Goal: Task Accomplishment & Management: Complete application form

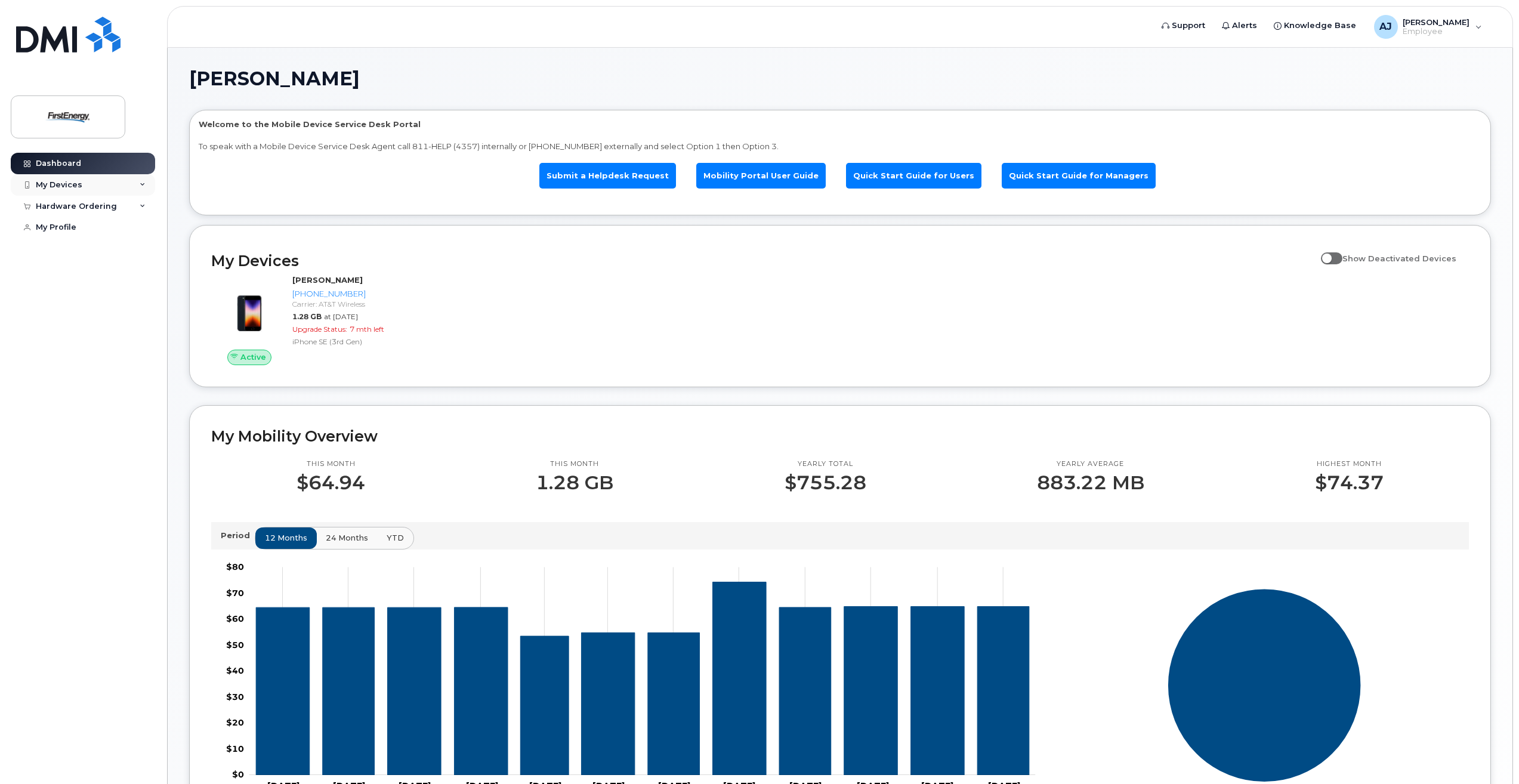
click at [144, 183] on icon at bounding box center [143, 185] width 6 height 6
click at [112, 240] on div "([PERSON_NAME])" at bounding box center [109, 240] width 73 height 10
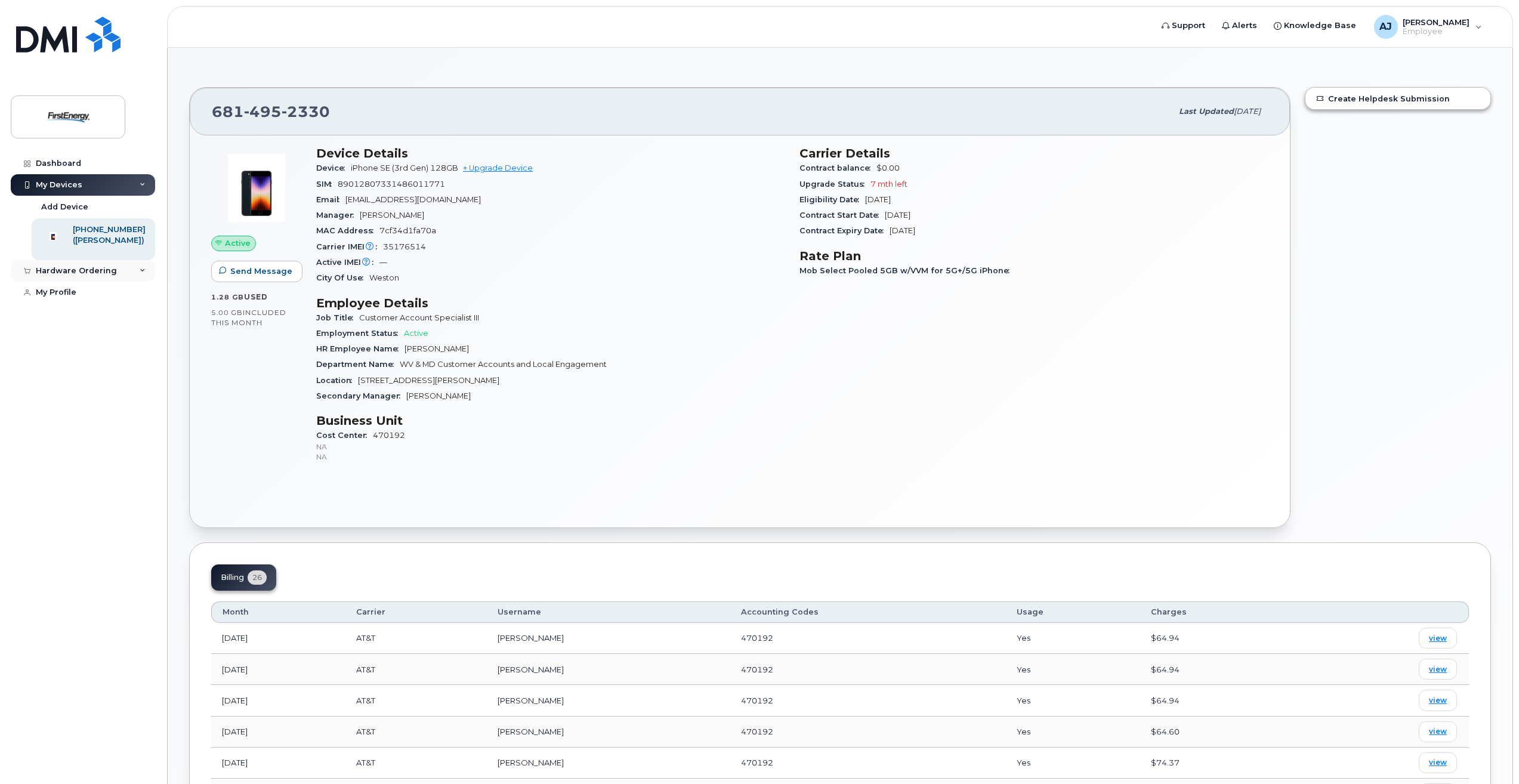
click at [135, 280] on div "Hardware Ordering" at bounding box center [83, 271] width 144 height 22
click at [121, 280] on div "Hardware Ordering" at bounding box center [83, 271] width 144 height 22
click at [99, 275] on div "Hardware Ordering" at bounding box center [76, 271] width 81 height 10
click at [73, 298] on div "New Order" at bounding box center [63, 292] width 45 height 10
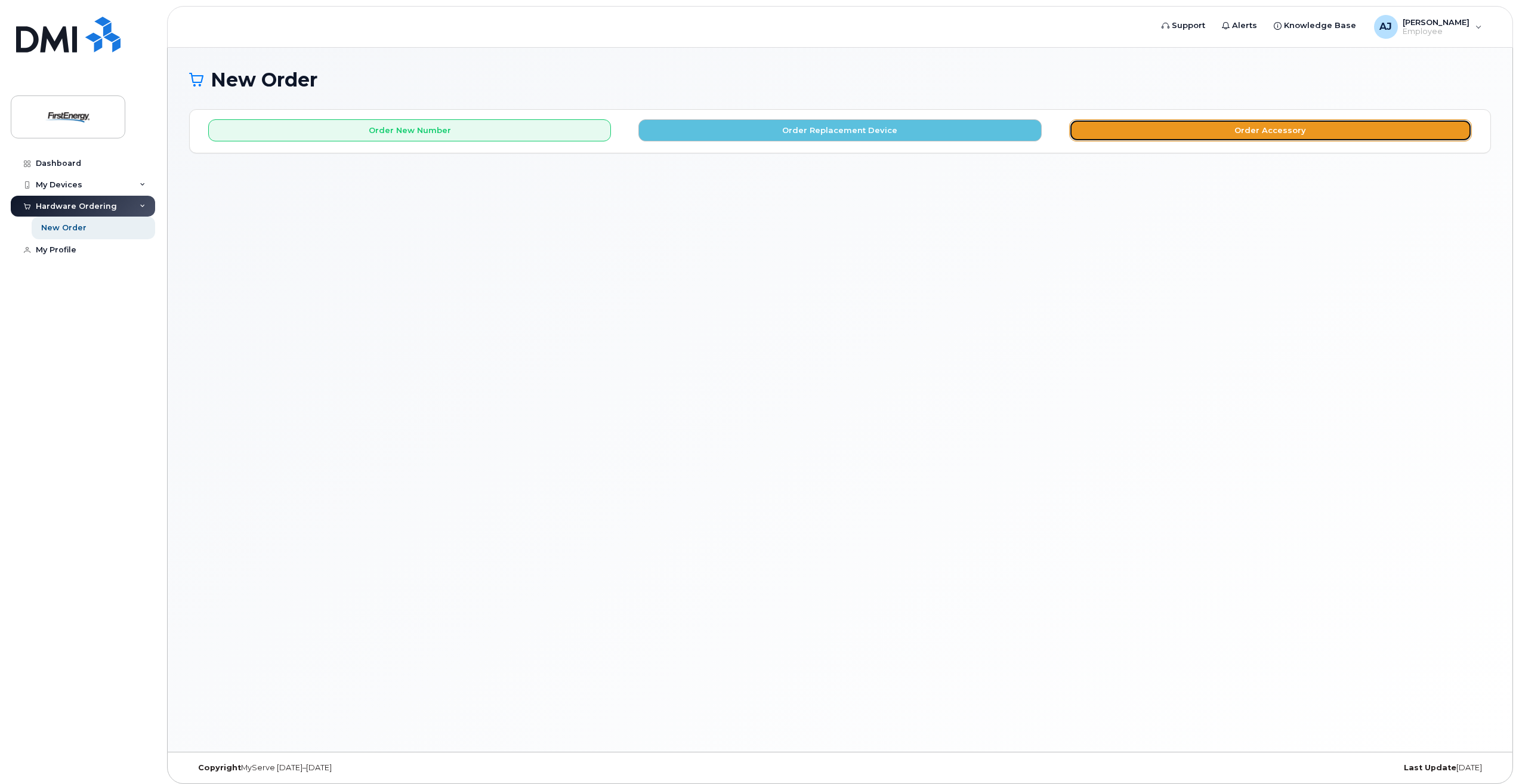
click at [1264, 128] on button "Order Accessory" at bounding box center [1270, 130] width 403 height 22
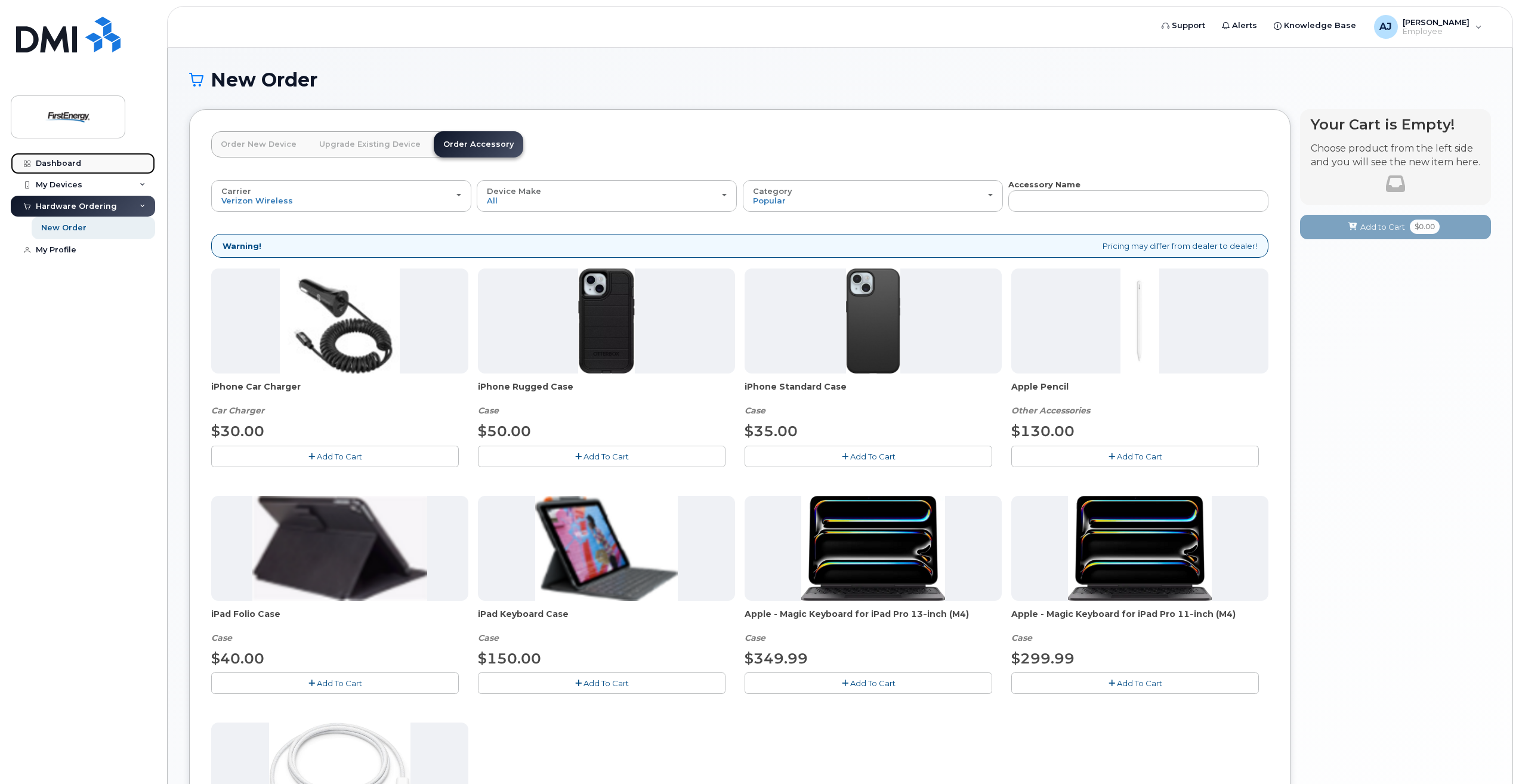
click at [60, 164] on div "Dashboard" at bounding box center [58, 163] width 45 height 10
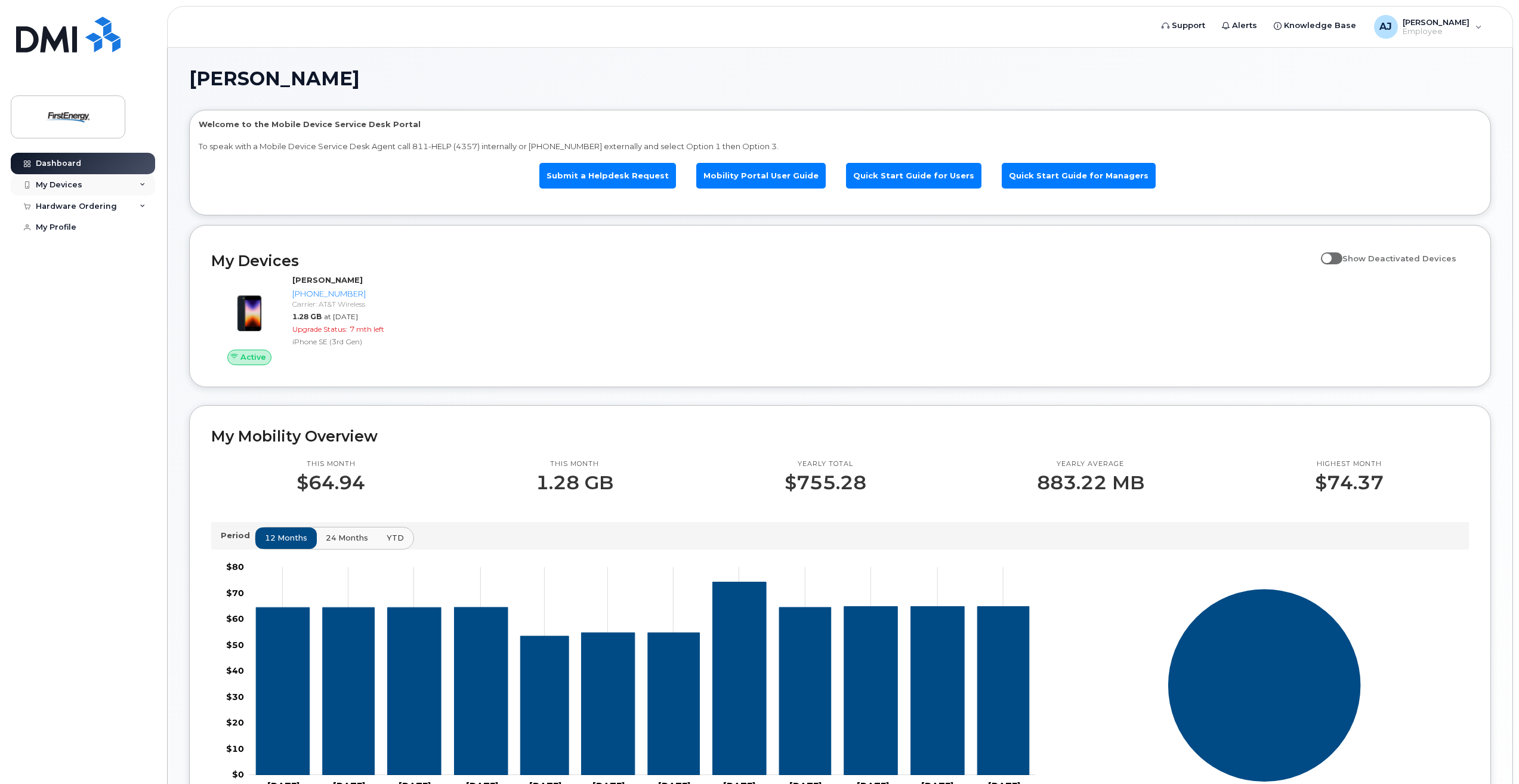
click at [77, 184] on div "My Devices" at bounding box center [59, 184] width 47 height 10
click at [139, 275] on div "Hardware Ordering" at bounding box center [83, 271] width 144 height 22
click at [74, 297] on div "New Order" at bounding box center [63, 292] width 45 height 10
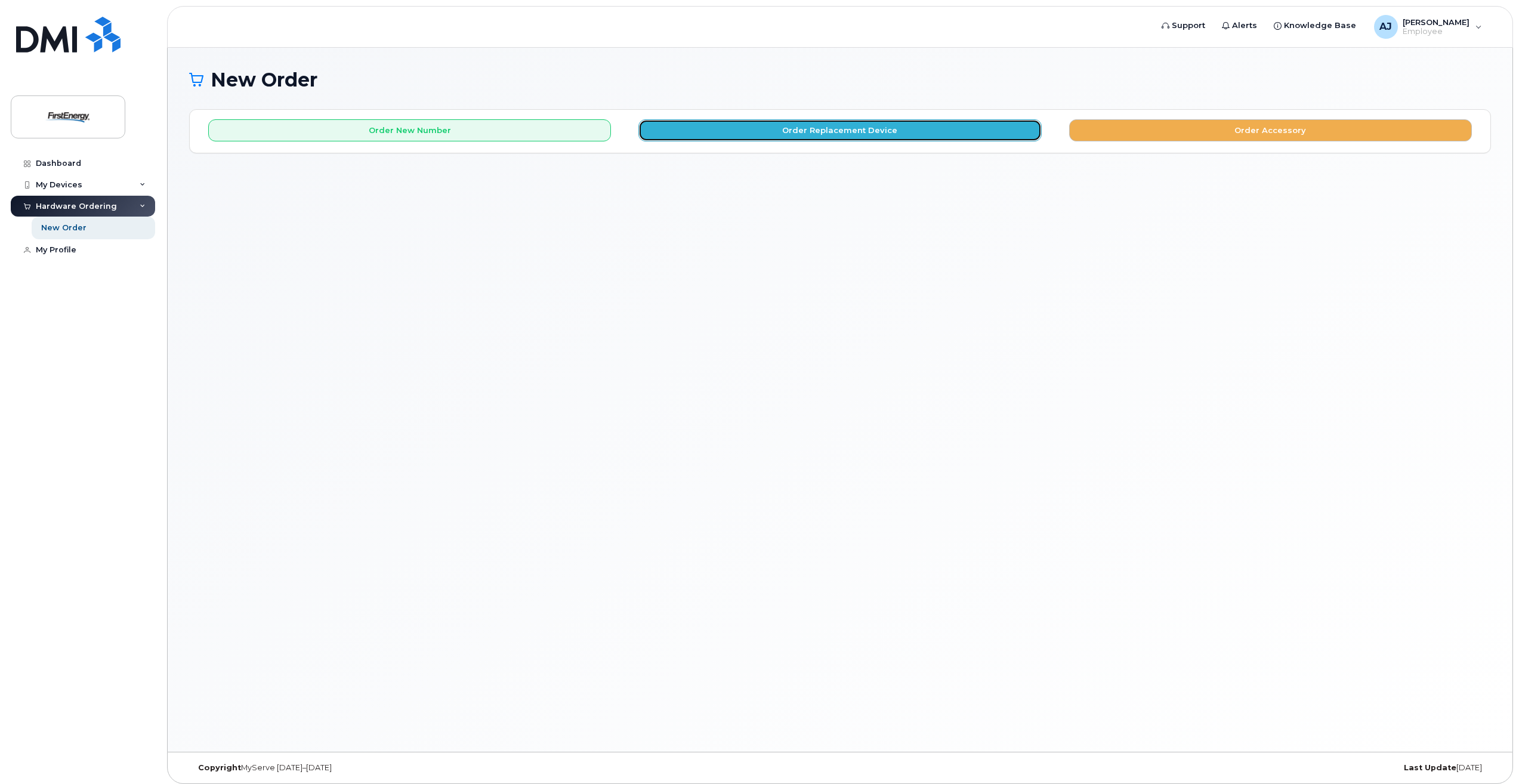
click at [828, 129] on button "Order Replacement Device" at bounding box center [840, 130] width 403 height 22
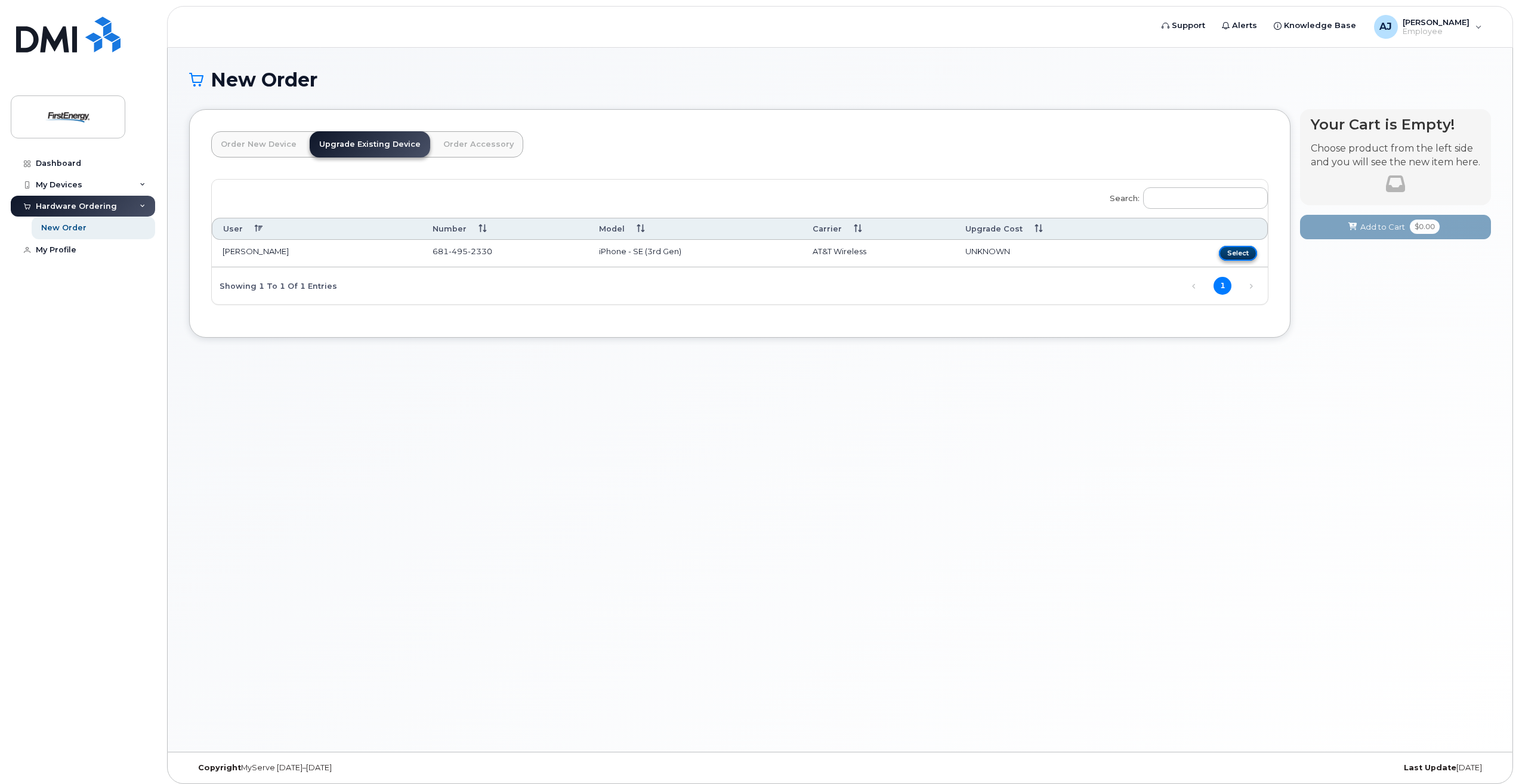
click at [1235, 254] on button "Select" at bounding box center [1238, 253] width 38 height 15
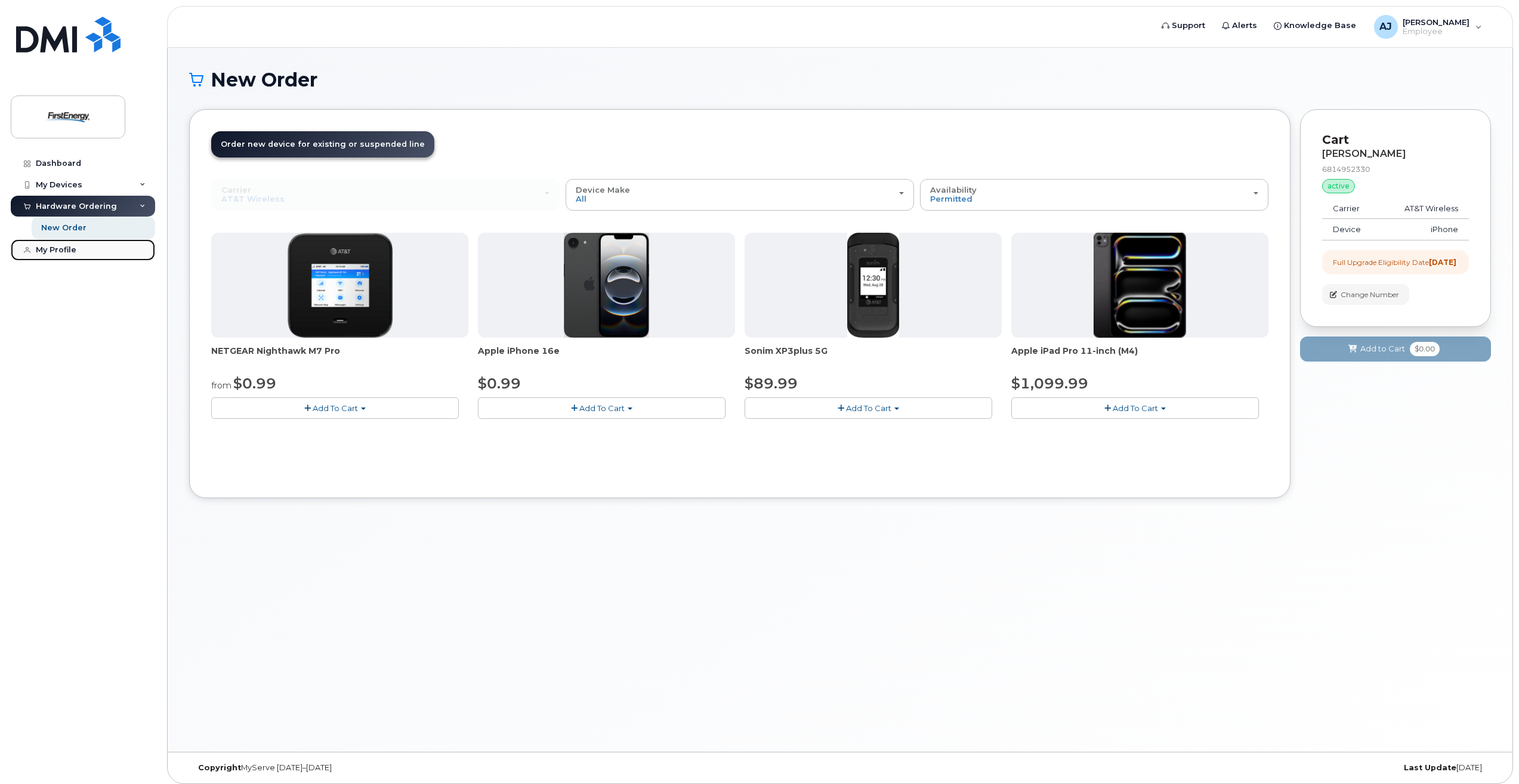
click at [41, 252] on div "My Profile" at bounding box center [56, 250] width 41 height 10
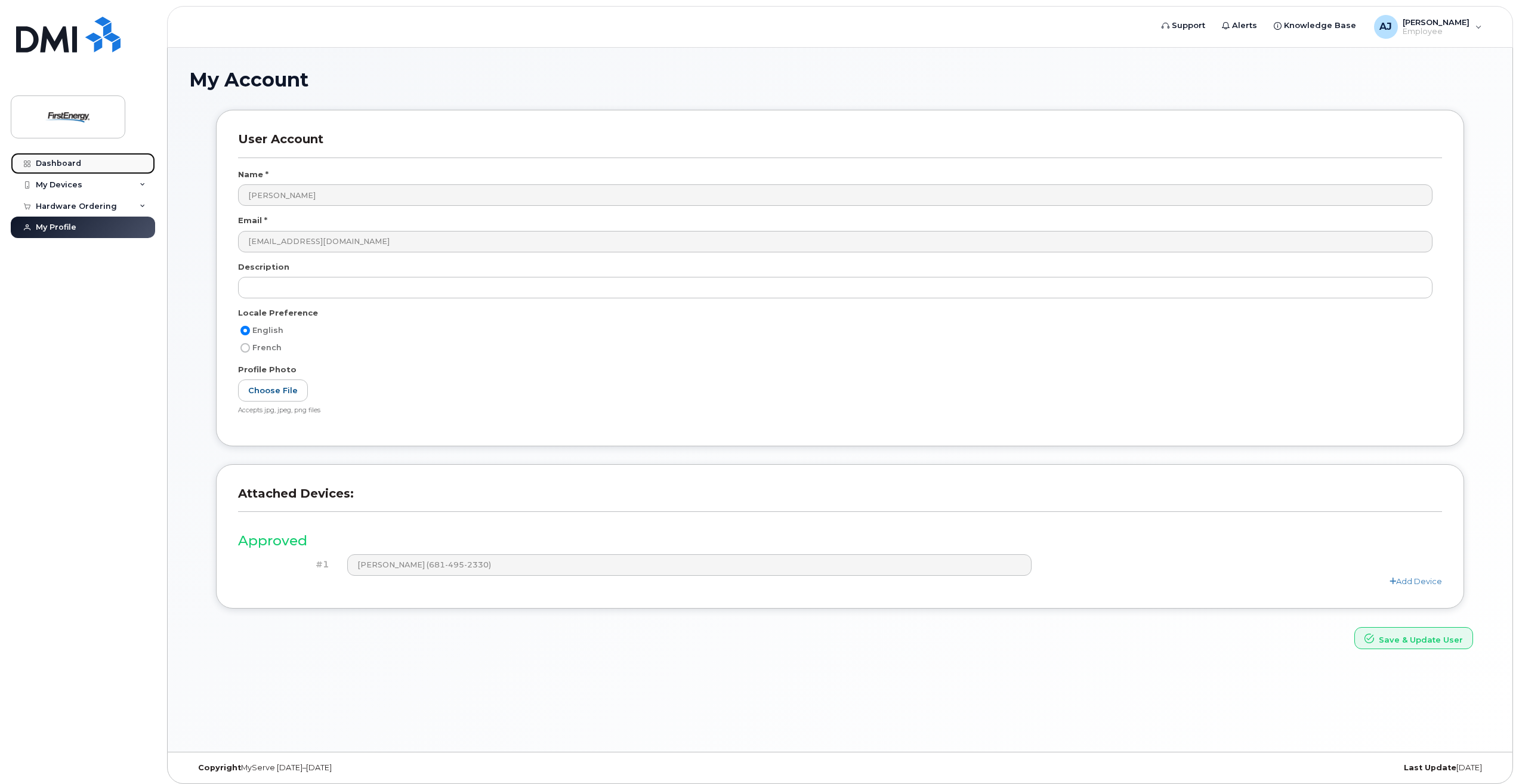
click at [44, 161] on div "Dashboard" at bounding box center [58, 163] width 45 height 10
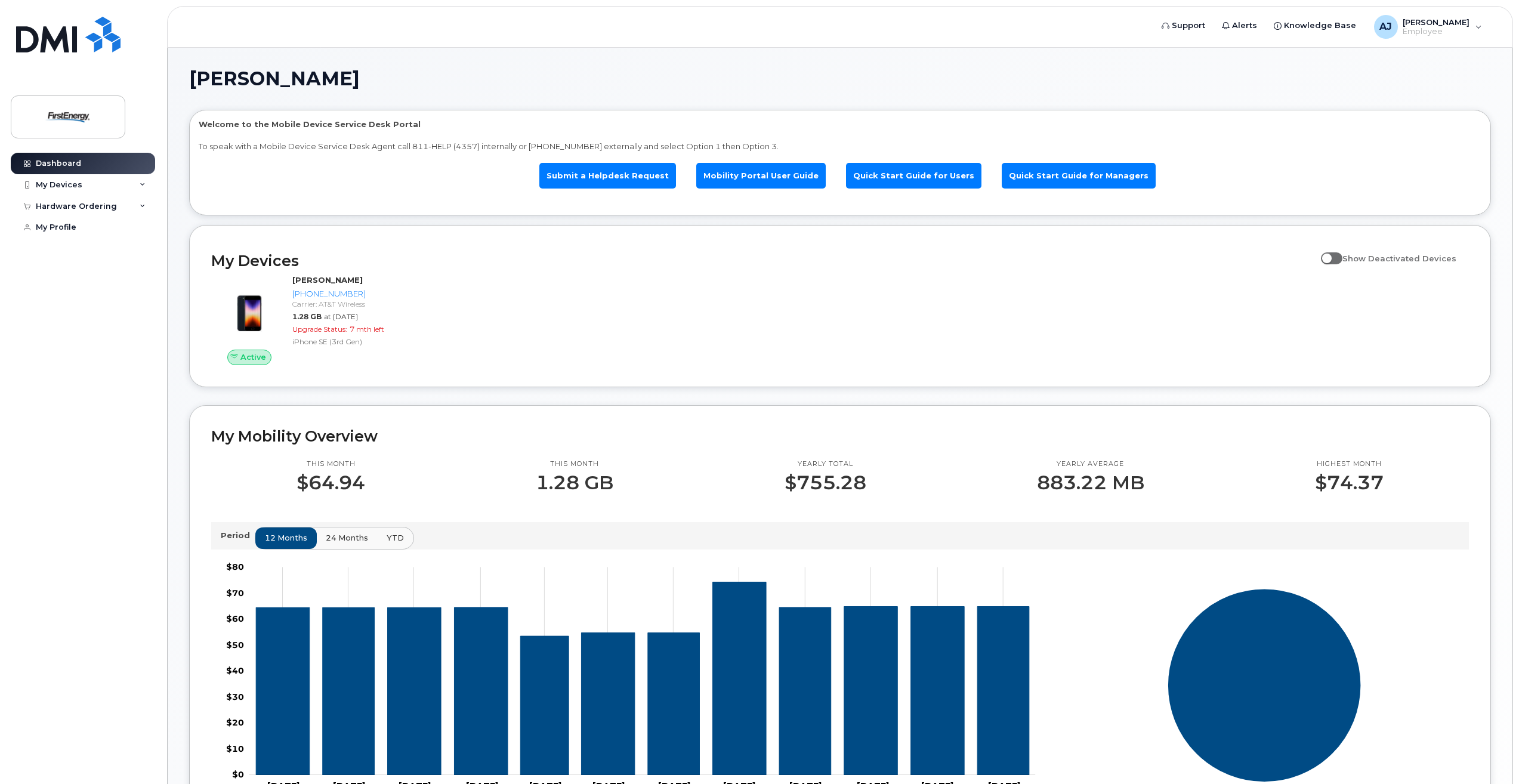
click at [1186, 575] on rect at bounding box center [1264, 692] width 410 height 269
